Goal: Task Accomplishment & Management: Use online tool/utility

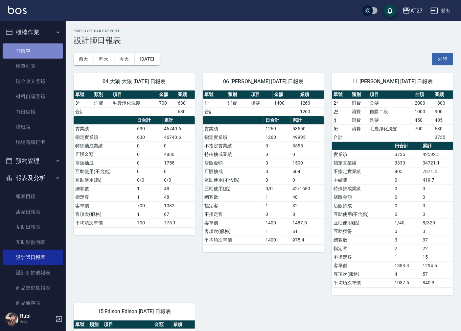
click at [47, 46] on link "打帳單" at bounding box center [33, 50] width 61 height 15
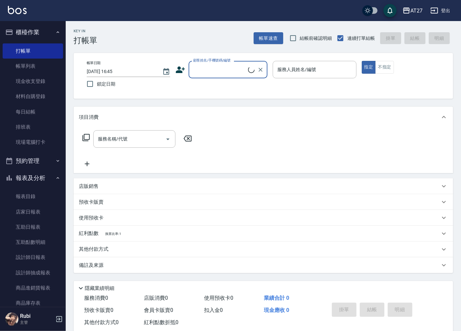
click at [237, 74] on input "顧客姓名/手機號碼/編號" at bounding box center [220, 70] width 57 height 12
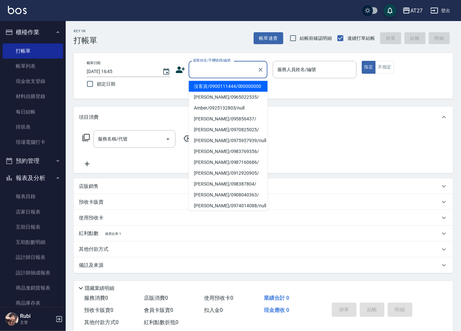
click at [232, 90] on li "沒客資/0900111444/000000000" at bounding box center [228, 86] width 79 height 11
type input "沒客資/0900111444/000000000"
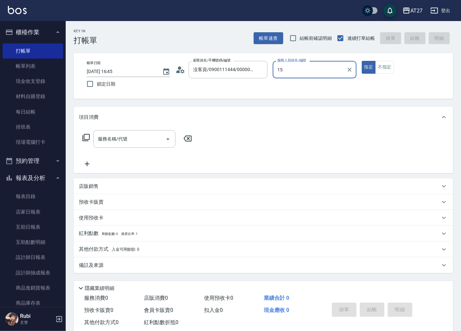
type input "Edison-15"
type button "true"
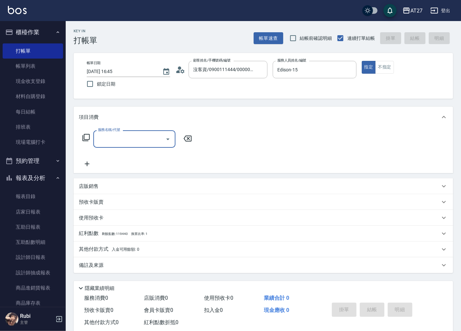
type input "5"
type input "201"
type input "20"
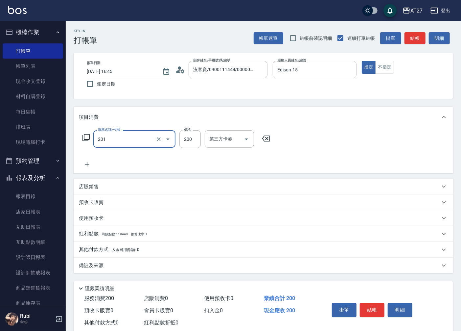
type input "洗髮(201)"
type input "0"
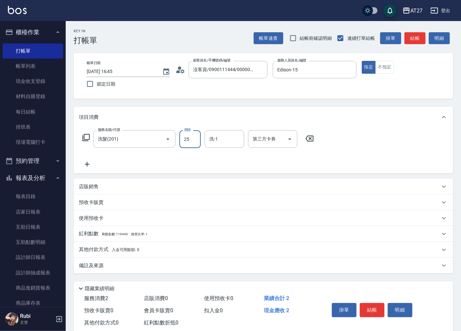
type input "250"
type input "20"
type input "250"
type input "星星-10"
click at [410, 39] on button "結帳" at bounding box center [415, 38] width 21 height 12
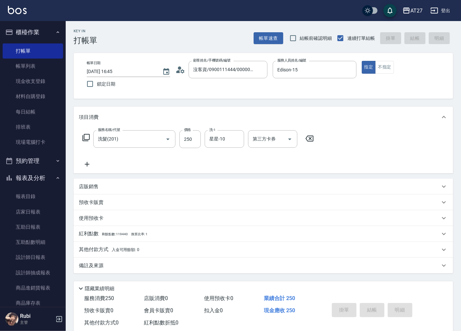
type input "0"
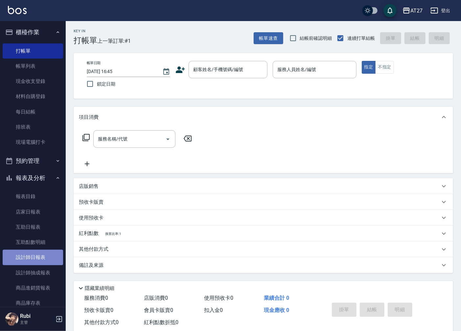
click at [40, 257] on link "設計師日報表" at bounding box center [33, 257] width 61 height 15
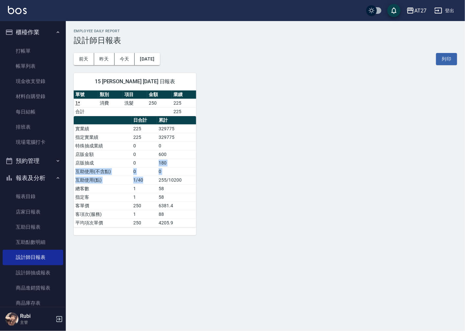
drag, startPoint x: 151, startPoint y: 178, endPoint x: 146, endPoint y: 155, distance: 23.5
click at [146, 155] on tbody "實業績 225 329775 指定實業績 225 329775 特殊抽成業績 0 0 店販金額 0 600 店販抽成 0 180 互助使用(不含點) 0 0 …" at bounding box center [135, 175] width 122 height 103
drag, startPoint x: 146, startPoint y: 155, endPoint x: 146, endPoint y: 184, distance: 29.3
click at [146, 184] on tbody "實業績 225 329775 指定實業績 225 329775 特殊抽成業績 0 0 店販金額 0 600 店販抽成 0 180 互助使用(不含點) 0 0 …" at bounding box center [135, 175] width 122 height 103
drag, startPoint x: 146, startPoint y: 184, endPoint x: 153, endPoint y: 195, distance: 12.4
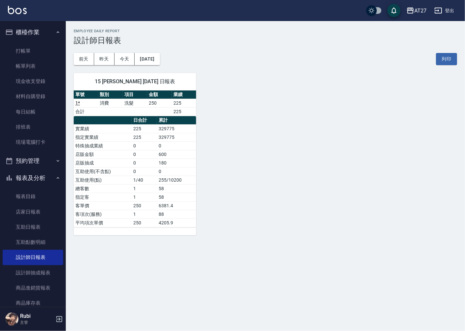
click at [153, 195] on td "1" at bounding box center [145, 197] width 26 height 9
click at [151, 188] on tbody "實業績 225 329775 指定實業績 225 329775 特殊抽成業績 0 0 店販金額 0 600 店販抽成 0 180 互助使用(不含點) 0 0 …" at bounding box center [135, 175] width 122 height 103
drag, startPoint x: 151, startPoint y: 188, endPoint x: 147, endPoint y: 189, distance: 4.0
click at [147, 189] on tbody "實業績 225 329775 指定實業績 225 329775 特殊抽成業績 0 0 店販金額 0 600 店販抽成 0 180 互助使用(不含點) 0 0 …" at bounding box center [135, 175] width 122 height 103
drag, startPoint x: 147, startPoint y: 189, endPoint x: 150, endPoint y: 196, distance: 7.3
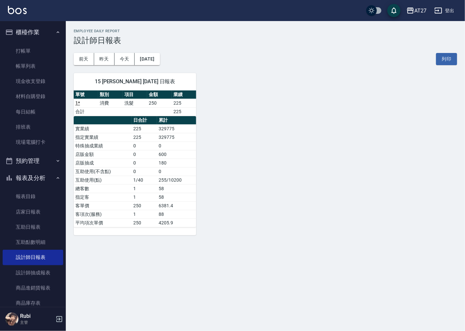
click at [150, 196] on td "1" at bounding box center [145, 197] width 26 height 9
click at [155, 186] on td "1" at bounding box center [145, 188] width 26 height 9
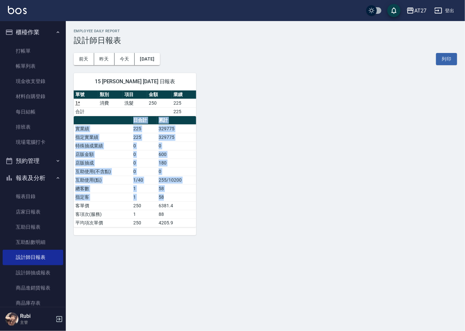
drag, startPoint x: 200, startPoint y: 201, endPoint x: 206, endPoint y: 202, distance: 6.1
click at [206, 202] on div "15 Edison Edison [DATE] 日報表 單號 類別 項目 金額 業績 1 * 消費 洗髮 250 225 合計 225 日合計 累計 實業績 …" at bounding box center [261, 150] width 391 height 170
drag, startPoint x: 206, startPoint y: 202, endPoint x: 185, endPoint y: 214, distance: 24.3
click at [185, 214] on td "88" at bounding box center [176, 214] width 39 height 9
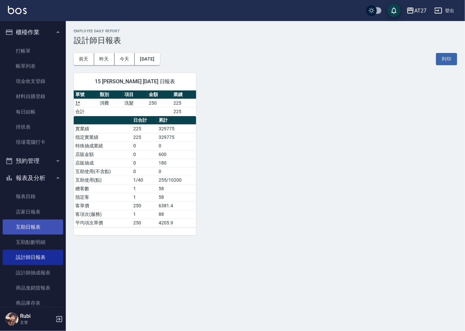
click at [41, 231] on link "互助日報表" at bounding box center [33, 226] width 61 height 15
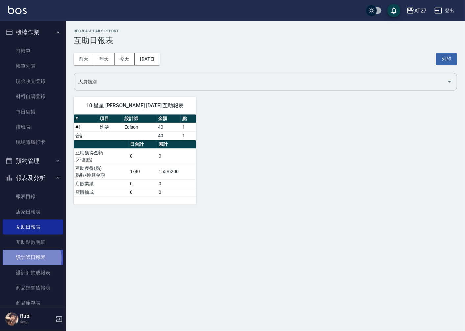
click at [30, 259] on link "設計師日報表" at bounding box center [33, 257] width 61 height 15
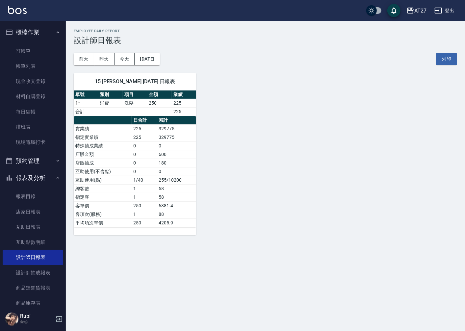
drag, startPoint x: 144, startPoint y: 206, endPoint x: 142, endPoint y: 195, distance: 11.0
click at [142, 195] on tbody "實業績 225 329775 指定實業績 225 329775 特殊抽成業績 0 0 店販金額 0 600 店販抽成 0 180 互助使用(不含點) 0 0 …" at bounding box center [135, 175] width 122 height 103
drag, startPoint x: 142, startPoint y: 195, endPoint x: 126, endPoint y: 188, distance: 17.2
click at [126, 188] on tbody "實業績 225 329775 指定實業績 225 329775 特殊抽成業績 0 0 店販金額 0 600 店販抽成 0 180 互助使用(不含點) 0 0 …" at bounding box center [135, 175] width 122 height 103
drag, startPoint x: 126, startPoint y: 188, endPoint x: 129, endPoint y: 200, distance: 11.5
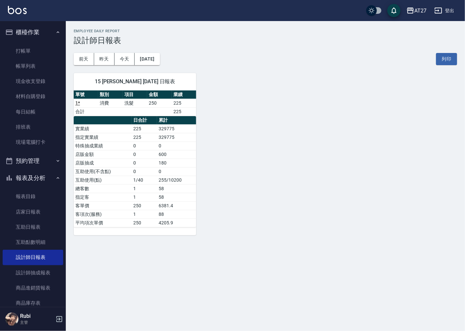
click at [133, 205] on td "250" at bounding box center [145, 205] width 26 height 9
drag, startPoint x: 124, startPoint y: 194, endPoint x: 122, endPoint y: 189, distance: 5.2
click at [122, 189] on tbody "實業績 225 329775 指定實業績 225 329775 特殊抽成業績 0 0 店販金額 0 600 店販抽成 0 180 互助使用(不含點) 0 0 …" at bounding box center [135, 175] width 122 height 103
drag, startPoint x: 122, startPoint y: 189, endPoint x: 122, endPoint y: 210, distance: 20.4
click at [122, 209] on tbody "實業績 225 329775 指定實業績 225 329775 特殊抽成業績 0 0 店販金額 0 600 店販抽成 0 180 互助使用(不含點) 0 0 …" at bounding box center [135, 175] width 122 height 103
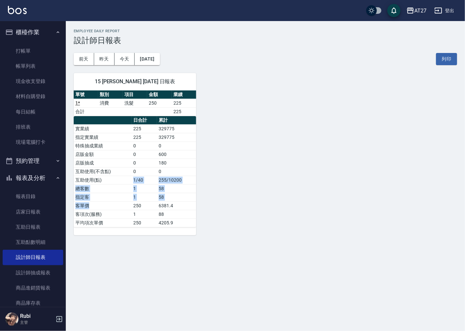
click at [122, 210] on td "客單價" at bounding box center [103, 205] width 58 height 9
drag, startPoint x: 147, startPoint y: 201, endPoint x: 142, endPoint y: 192, distance: 9.7
click at [143, 193] on td "1" at bounding box center [145, 197] width 26 height 9
drag, startPoint x: 122, startPoint y: 162, endPoint x: 134, endPoint y: 195, distance: 34.5
click at [134, 195] on tbody "實業績 225 329775 指定實業績 225 329775 特殊抽成業績 0 0 店販金額 0 600 店販抽成 0 180 互助使用(不含點) 0 0 …" at bounding box center [135, 175] width 122 height 103
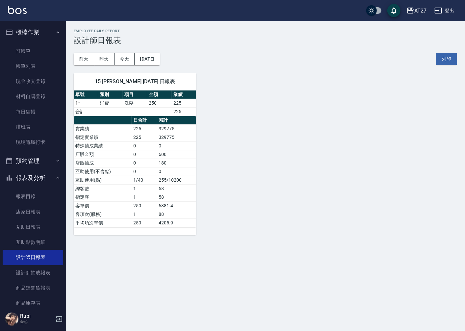
drag, startPoint x: 134, startPoint y: 195, endPoint x: 152, endPoint y: 214, distance: 26.6
click at [152, 214] on td "1" at bounding box center [145, 214] width 26 height 9
drag, startPoint x: 152, startPoint y: 214, endPoint x: 149, endPoint y: 202, distance: 13.1
click at [149, 202] on tbody "實業績 225 329775 指定實業績 225 329775 特殊抽成業績 0 0 店販金額 0 600 店販抽成 0 180 互助使用(不含點) 0 0 …" at bounding box center [135, 175] width 122 height 103
drag, startPoint x: 149, startPoint y: 202, endPoint x: 136, endPoint y: 195, distance: 14.7
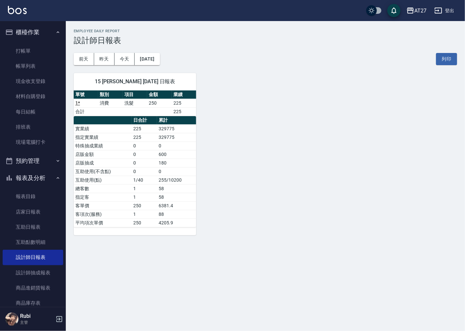
click at [136, 195] on tbody "實業績 225 329775 指定實業績 225 329775 特殊抽成業績 0 0 店販金額 0 600 店販抽成 0 180 互助使用(不含點) 0 0 …" at bounding box center [135, 175] width 122 height 103
drag, startPoint x: 136, startPoint y: 195, endPoint x: 142, endPoint y: 215, distance: 21.1
click at [142, 215] on td "1" at bounding box center [145, 214] width 26 height 9
click at [99, 56] on button "昨天" at bounding box center [104, 59] width 20 height 12
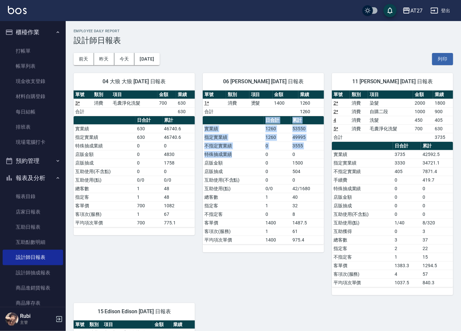
drag, startPoint x: 258, startPoint y: 122, endPoint x: 251, endPoint y: 172, distance: 50.1
click at [251, 172] on table "日合計 累計 實業績 1260 53550 指定實業績 1260 49995 不指定實業績 0 3555 特殊抽成業績 0 0 店販金額 0 1500 店販抽…" at bounding box center [263, 180] width 121 height 128
drag, startPoint x: 251, startPoint y: 172, endPoint x: 280, endPoint y: 193, distance: 35.3
click at [281, 197] on td "1" at bounding box center [277, 197] width 27 height 9
drag, startPoint x: 274, startPoint y: 180, endPoint x: 267, endPoint y: 167, distance: 14.7
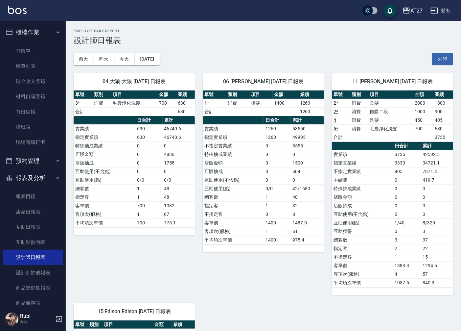
click at [273, 176] on td "0" at bounding box center [277, 180] width 27 height 9
drag, startPoint x: 252, startPoint y: 146, endPoint x: 256, endPoint y: 168, distance: 22.3
click at [256, 168] on tbody "實業績 1260 53550 指定實業績 1260 49995 不指定實業績 0 3555 特殊抽成業績 0 0 店販金額 0 1500 店販抽成 0 504…" at bounding box center [263, 184] width 121 height 120
drag, startPoint x: 256, startPoint y: 168, endPoint x: 267, endPoint y: 193, distance: 27.5
click at [267, 193] on td "1" at bounding box center [277, 197] width 27 height 9
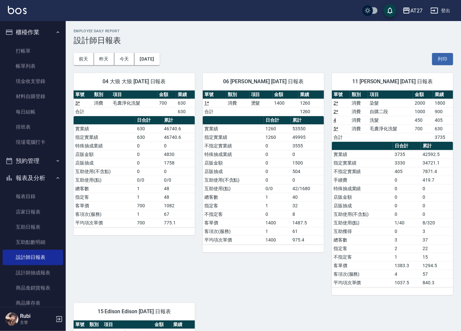
drag, startPoint x: 267, startPoint y: 193, endPoint x: 261, endPoint y: 172, distance: 22.1
click at [261, 177] on td "互助使用(不含點)" at bounding box center [233, 180] width 61 height 9
drag, startPoint x: 262, startPoint y: 155, endPoint x: 270, endPoint y: 179, distance: 25.4
click at [270, 179] on tbody "實業績 1260 53550 指定實業績 1260 49995 不指定實業績 0 3555 特殊抽成業績 0 0 店販金額 0 1500 店販抽成 0 504…" at bounding box center [263, 184] width 121 height 120
drag, startPoint x: 270, startPoint y: 179, endPoint x: 283, endPoint y: 191, distance: 17.7
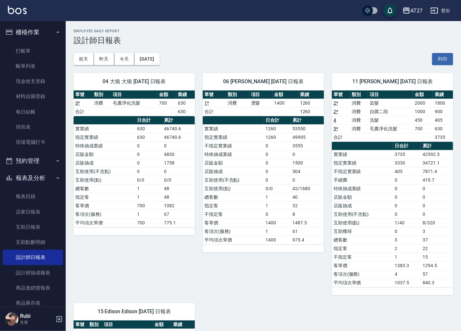
click at [287, 194] on td "1" at bounding box center [277, 197] width 27 height 9
drag, startPoint x: 277, startPoint y: 182, endPoint x: 269, endPoint y: 172, distance: 12.6
click at [269, 172] on tbody "實業績 1260 53550 指定實業績 1260 49995 不指定實業績 0 3555 特殊抽成業績 0 0 店販金額 0 1500 店販抽成 0 504…" at bounding box center [263, 184] width 121 height 120
click at [268, 171] on tbody "實業績 1260 53550 指定實業績 1260 49995 不指定實業績 0 3555 特殊抽成業績 0 0 店販金額 0 1500 店販抽成 0 504…" at bounding box center [263, 184] width 121 height 120
drag, startPoint x: 268, startPoint y: 171, endPoint x: 281, endPoint y: 188, distance: 21.3
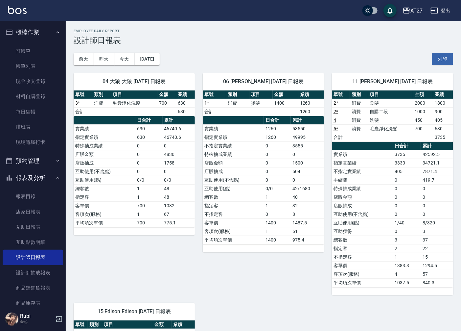
click at [281, 188] on td "0/0" at bounding box center [277, 188] width 27 height 9
drag, startPoint x: 281, startPoint y: 186, endPoint x: 275, endPoint y: 178, distance: 9.9
click at [275, 178] on tbody "實業績 1260 53550 指定實業績 1260 49995 不指定實業績 0 3555 特殊抽成業績 0 0 店販金額 0 1500 店販抽成 0 504…" at bounding box center [263, 184] width 121 height 120
drag, startPoint x: 275, startPoint y: 178, endPoint x: 259, endPoint y: 173, distance: 16.6
click at [259, 173] on tbody "實業績 1260 53550 指定實業績 1260 49995 不指定實業績 0 3555 特殊抽成業績 0 0 店販金額 0 1500 店販抽成 0 504…" at bounding box center [263, 184] width 121 height 120
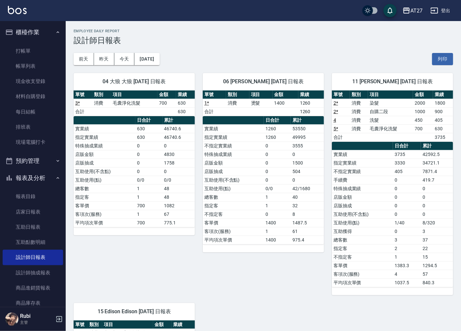
drag, startPoint x: 259, startPoint y: 173, endPoint x: 261, endPoint y: 185, distance: 12.4
click at [262, 186] on td "互助使用(點)" at bounding box center [233, 188] width 61 height 9
drag, startPoint x: 258, startPoint y: 178, endPoint x: 256, endPoint y: 173, distance: 5.2
click at [256, 173] on tbody "實業績 1260 53550 指定實業績 1260 49995 不指定實業績 0 3555 特殊抽成業績 0 0 店販金額 0 1500 店販抽成 0 504…" at bounding box center [263, 184] width 121 height 120
drag, startPoint x: 256, startPoint y: 173, endPoint x: 248, endPoint y: 180, distance: 10.7
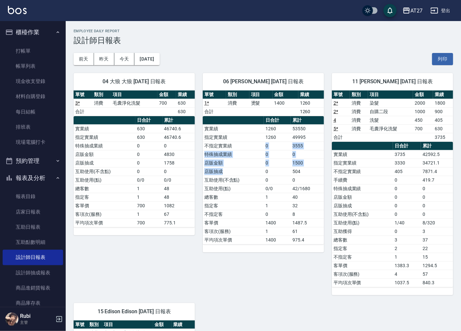
click at [248, 180] on tbody "實業績 1260 53550 指定實業績 1260 49995 不指定實業績 0 3555 特殊抽成業績 0 0 店販金額 0 1500 店販抽成 0 504…" at bounding box center [263, 184] width 121 height 120
drag, startPoint x: 248, startPoint y: 180, endPoint x: 251, endPoint y: 201, distance: 21.5
click at [251, 205] on td "指定客" at bounding box center [233, 205] width 61 height 9
drag, startPoint x: 250, startPoint y: 191, endPoint x: 251, endPoint y: 180, distance: 10.9
click at [251, 180] on tbody "實業績 1260 53550 指定實業績 1260 49995 不指定實業績 0 3555 特殊抽成業績 0 0 店販金額 0 1500 店販抽成 0 504…" at bounding box center [263, 184] width 121 height 120
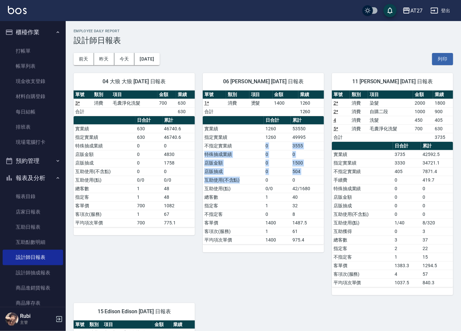
drag, startPoint x: 251, startPoint y: 180, endPoint x: 257, endPoint y: 183, distance: 6.3
click at [257, 183] on tbody "實業績 1260 53550 指定實業績 1260 49995 不指定實業績 0 3555 特殊抽成業績 0 0 店販金額 0 1500 店販抽成 0 504…" at bounding box center [263, 184] width 121 height 120
drag, startPoint x: 257, startPoint y: 183, endPoint x: 271, endPoint y: 197, distance: 20.0
click at [271, 199] on td "1" at bounding box center [277, 197] width 27 height 9
drag, startPoint x: 268, startPoint y: 183, endPoint x: 267, endPoint y: 178, distance: 4.7
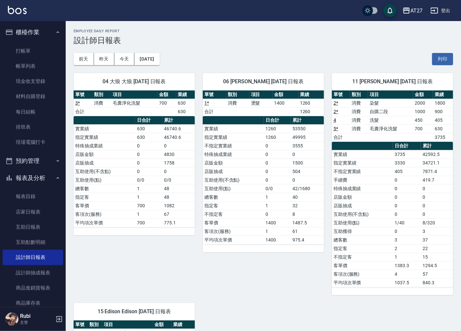
click at [267, 178] on tbody "實業績 1260 53550 指定實業績 1260 49995 不指定實業績 0 3555 特殊抽成業績 0 0 店販金額 0 1500 店販抽成 0 504…" at bounding box center [263, 184] width 121 height 120
drag, startPoint x: 267, startPoint y: 178, endPoint x: 263, endPoint y: 199, distance: 21.0
click at [263, 187] on tbody "實業績 1260 53550 指定實業績 1260 49995 不指定實業績 0 3555 特殊抽成業績 0 0 店販金額 0 1500 店販抽成 0 504…" at bounding box center [263, 184] width 121 height 120
click at [263, 199] on td "總客數" at bounding box center [233, 197] width 61 height 9
drag, startPoint x: 263, startPoint y: 199, endPoint x: 261, endPoint y: 183, distance: 15.9
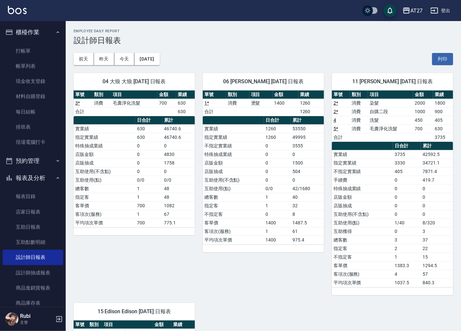
click at [261, 183] on tbody "實業績 1260 53550 指定實業績 1260 49995 不指定實業績 0 3555 特殊抽成業績 0 0 店販金額 0 1500 店販抽成 0 504…" at bounding box center [263, 184] width 121 height 120
drag, startPoint x: 261, startPoint y: 183, endPoint x: 265, endPoint y: 188, distance: 5.9
click at [265, 188] on tbody "實業績 1260 53550 指定實業績 1260 49995 不指定實業績 0 3555 特殊抽成業績 0 0 店販金額 0 1500 店販抽成 0 504…" at bounding box center [263, 184] width 121 height 120
drag, startPoint x: 265, startPoint y: 188, endPoint x: 268, endPoint y: 193, distance: 5.8
click at [268, 193] on td "1" at bounding box center [277, 197] width 27 height 9
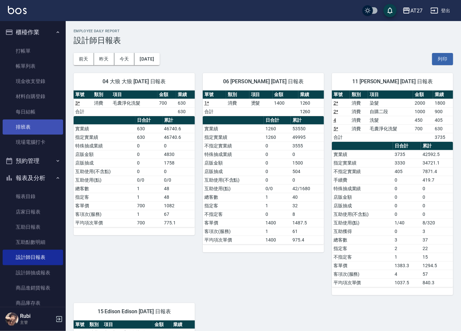
click at [42, 128] on link "排班表" at bounding box center [33, 126] width 61 height 15
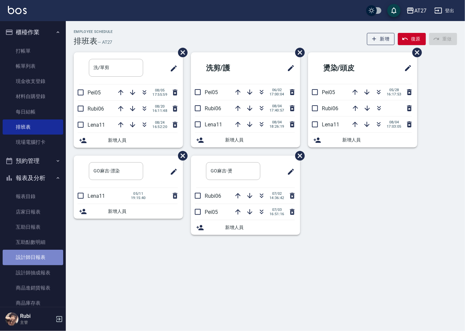
click at [41, 256] on link "設計師日報表" at bounding box center [33, 257] width 61 height 15
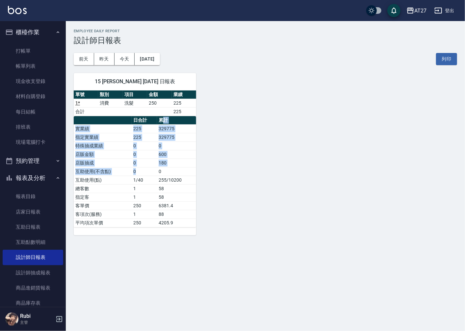
drag, startPoint x: 165, startPoint y: 120, endPoint x: 148, endPoint y: 186, distance: 67.3
click at [148, 186] on table "日合計 累計 實業績 225 329775 指定實業績 225 329775 特殊抽成業績 0 0 店販金額 0 600 店販抽成 0 180 互助使用(不含…" at bounding box center [135, 171] width 122 height 111
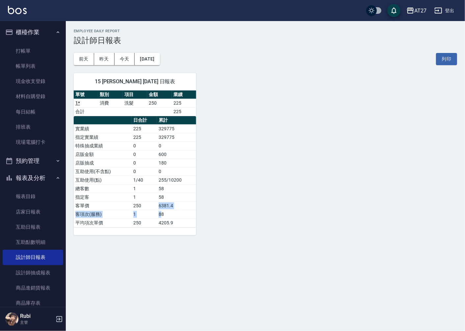
drag, startPoint x: 148, startPoint y: 186, endPoint x: 153, endPoint y: 206, distance: 20.6
click at [153, 206] on tbody "實業績 225 329775 指定實業績 225 329775 特殊抽成業績 0 0 店販金額 0 600 店販抽成 0 180 互助使用(不含點) 0 0 …" at bounding box center [135, 175] width 122 height 103
drag, startPoint x: 153, startPoint y: 206, endPoint x: 134, endPoint y: 179, distance: 33.0
click at [134, 179] on tbody "實業績 225 329775 指定實業績 225 329775 特殊抽成業績 0 0 店販金額 0 600 店販抽成 0 180 互助使用(不含點) 0 0 …" at bounding box center [135, 175] width 122 height 103
drag, startPoint x: 134, startPoint y: 179, endPoint x: 136, endPoint y: 172, distance: 6.7
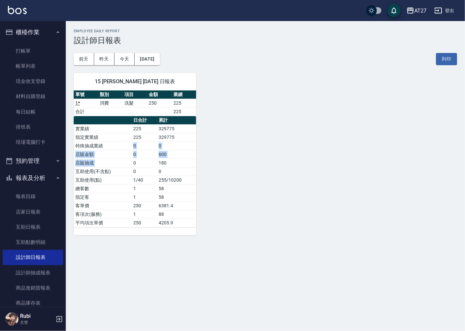
click at [136, 172] on tbody "實業績 225 329775 指定實業績 225 329775 特殊抽成業績 0 0 店販金額 0 600 店販抽成 0 180 互助使用(不含點) 0 0 …" at bounding box center [135, 175] width 122 height 103
drag, startPoint x: 136, startPoint y: 172, endPoint x: 155, endPoint y: 184, distance: 22.2
click at [155, 184] on tbody "實業績 225 329775 指定實業績 225 329775 特殊抽成業績 0 0 店販金額 0 600 店販抽成 0 180 互助使用(不含點) 0 0 …" at bounding box center [135, 175] width 122 height 103
drag, startPoint x: 155, startPoint y: 184, endPoint x: 140, endPoint y: 161, distance: 27.4
click at [140, 161] on tbody "實業績 225 329775 指定實業績 225 329775 特殊抽成業績 0 0 店販金額 0 600 店販抽成 0 180 互助使用(不含點) 0 0 …" at bounding box center [135, 175] width 122 height 103
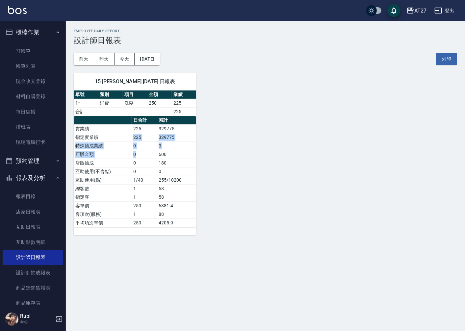
drag, startPoint x: 140, startPoint y: 161, endPoint x: 145, endPoint y: 165, distance: 6.3
click at [145, 165] on tbody "實業績 225 329775 指定實業績 225 329775 特殊抽成業績 0 0 店販金額 0 600 店販抽成 0 180 互助使用(不含點) 0 0 …" at bounding box center [135, 175] width 122 height 103
drag, startPoint x: 145, startPoint y: 165, endPoint x: 160, endPoint y: 183, distance: 23.5
click at [161, 184] on td "255/10200" at bounding box center [176, 180] width 39 height 9
drag, startPoint x: 147, startPoint y: 172, endPoint x: 140, endPoint y: 163, distance: 10.8
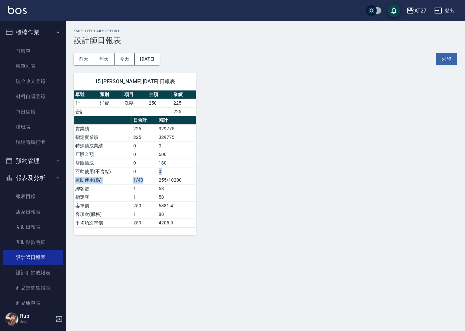
click at [140, 163] on tbody "實業績 225 329775 指定實業績 225 329775 特殊抽成業績 0 0 店販金額 0 600 店販抽成 0 180 互助使用(不含點) 0 0 …" at bounding box center [135, 175] width 122 height 103
drag, startPoint x: 140, startPoint y: 163, endPoint x: 142, endPoint y: 169, distance: 6.2
click at [142, 169] on tbody "實業績 225 329775 指定實業績 225 329775 特殊抽成業績 0 0 店販金額 0 600 店販抽成 0 180 互助使用(不含點) 0 0 …" at bounding box center [135, 175] width 122 height 103
drag, startPoint x: 142, startPoint y: 169, endPoint x: 153, endPoint y: 182, distance: 16.6
click at [153, 182] on td "1/40" at bounding box center [145, 180] width 26 height 9
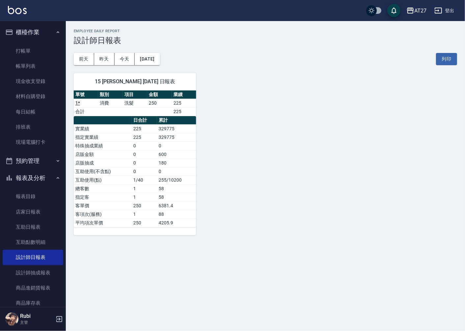
drag, startPoint x: 159, startPoint y: 163, endPoint x: 160, endPoint y: 174, distance: 11.2
click at [160, 174] on tbody "實業績 225 329775 指定實業績 225 329775 特殊抽成業績 0 0 店販金額 0 600 店販抽成 0 180 互助使用(不含點) 0 0 …" at bounding box center [135, 175] width 122 height 103
drag, startPoint x: 160, startPoint y: 174, endPoint x: 163, endPoint y: 183, distance: 8.9
click at [164, 184] on td "255/10200" at bounding box center [176, 180] width 39 height 9
click at [107, 58] on button "昨天" at bounding box center [104, 59] width 20 height 12
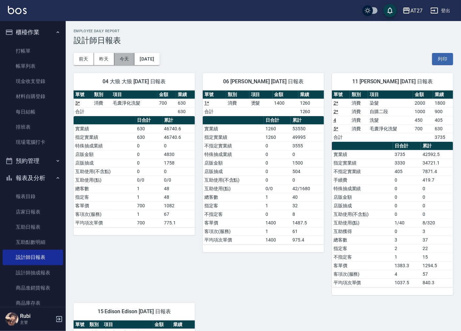
click at [127, 60] on button "今天" at bounding box center [124, 59] width 20 height 12
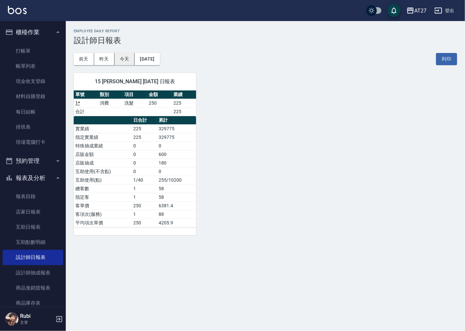
click at [127, 58] on button "今天" at bounding box center [124, 59] width 20 height 12
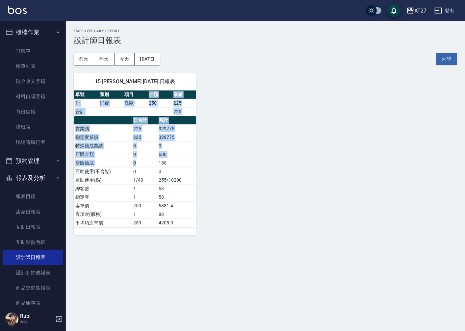
drag, startPoint x: 150, startPoint y: 100, endPoint x: 152, endPoint y: 176, distance: 75.7
click at [152, 176] on div "單號 類別 項目 金額 業績 1 * 消費 洗髮 250 225 合計 225 日合計 累計 實業績 225 329775 指定實業績 225 329775 …" at bounding box center [135, 158] width 122 height 137
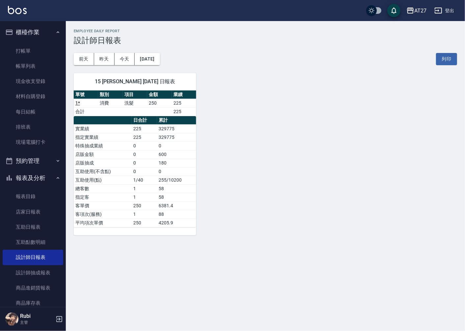
drag, startPoint x: 152, startPoint y: 176, endPoint x: 145, endPoint y: 193, distance: 18.9
click at [145, 193] on td "1" at bounding box center [145, 197] width 26 height 9
drag, startPoint x: 138, startPoint y: 185, endPoint x: 133, endPoint y: 171, distance: 14.4
click at [133, 171] on tbody "實業績 225 329775 指定實業績 225 329775 特殊抽成業績 0 0 店販金額 0 600 店販抽成 0 180 互助使用(不含點) 0 0 …" at bounding box center [135, 175] width 122 height 103
drag, startPoint x: 133, startPoint y: 171, endPoint x: 148, endPoint y: 182, distance: 18.5
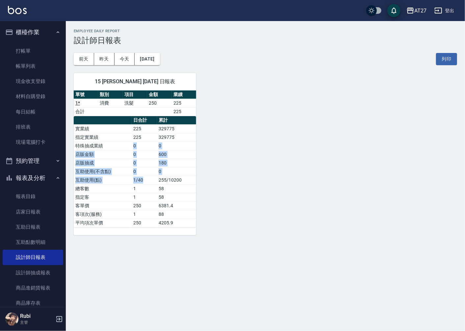
click at [148, 182] on tbody "實業績 225 329775 指定實業績 225 329775 特殊抽成業績 0 0 店販金額 0 600 店販抽成 0 180 互助使用(不含點) 0 0 …" at bounding box center [135, 175] width 122 height 103
drag, startPoint x: 148, startPoint y: 182, endPoint x: 160, endPoint y: 205, distance: 26.3
click at [160, 205] on td "6381.4" at bounding box center [176, 205] width 39 height 9
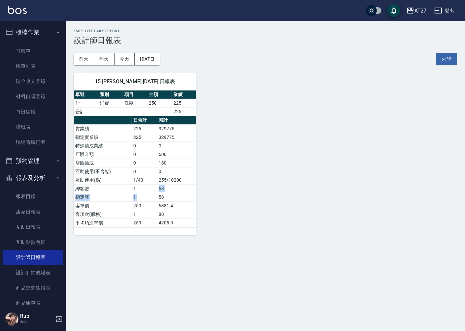
drag, startPoint x: 158, startPoint y: 190, endPoint x: 158, endPoint y: 185, distance: 4.9
click at [158, 185] on tbody "實業績 225 329775 指定實業績 225 329775 特殊抽成業績 0 0 店販金額 0 600 店販抽成 0 180 互助使用(不含點) 0 0 …" at bounding box center [135, 175] width 122 height 103
drag, startPoint x: 158, startPoint y: 185, endPoint x: 150, endPoint y: 173, distance: 14.1
click at [150, 173] on tbody "實業績 225 329775 指定實業績 225 329775 特殊抽成業績 0 0 店販金額 0 600 店販抽成 0 180 互助使用(不含點) 0 0 …" at bounding box center [135, 175] width 122 height 103
drag, startPoint x: 150, startPoint y: 173, endPoint x: 158, endPoint y: 197, distance: 24.7
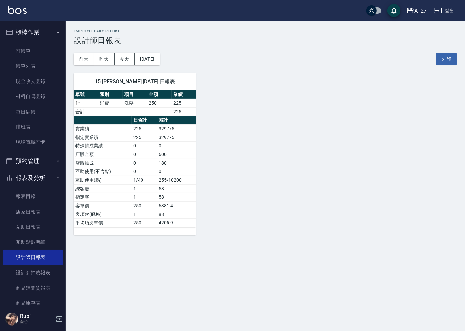
click at [158, 197] on td "58" at bounding box center [176, 197] width 39 height 9
drag, startPoint x: 147, startPoint y: 110, endPoint x: 160, endPoint y: 142, distance: 34.6
click at [160, 142] on div "單號 類別 項目 金額 業績 1 * 消費 洗髮 250 225 合計 225 日合計 累計 實業績 225 329775 指定實業績 225 329775 …" at bounding box center [135, 158] width 122 height 137
drag, startPoint x: 160, startPoint y: 142, endPoint x: 155, endPoint y: 175, distance: 33.2
click at [155, 176] on td "1/40" at bounding box center [145, 180] width 26 height 9
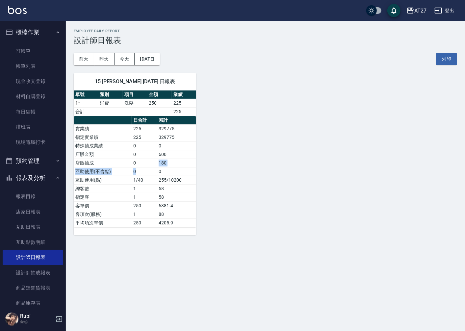
drag, startPoint x: 153, startPoint y: 167, endPoint x: 144, endPoint y: 153, distance: 16.9
click at [144, 153] on tbody "實業績 225 329775 指定實業績 225 329775 特殊抽成業績 0 0 店販金額 0 600 店販抽成 0 180 互助使用(不含點) 0 0 …" at bounding box center [135, 175] width 122 height 103
drag, startPoint x: 144, startPoint y: 153, endPoint x: 137, endPoint y: 155, distance: 7.3
click at [137, 155] on tbody "實業績 225 329775 指定實業績 225 329775 特殊抽成業績 0 0 店販金額 0 600 店販抽成 0 180 互助使用(不含點) 0 0 …" at bounding box center [135, 175] width 122 height 103
drag, startPoint x: 137, startPoint y: 155, endPoint x: 142, endPoint y: 166, distance: 11.9
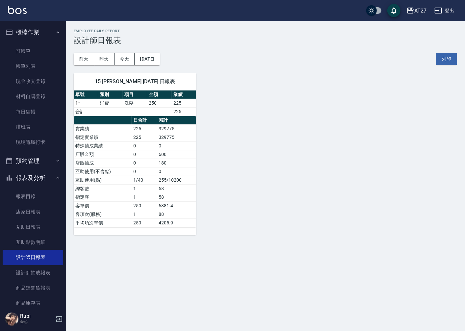
click at [142, 166] on td "0" at bounding box center [145, 163] width 26 height 9
